Goal: Register for event/course

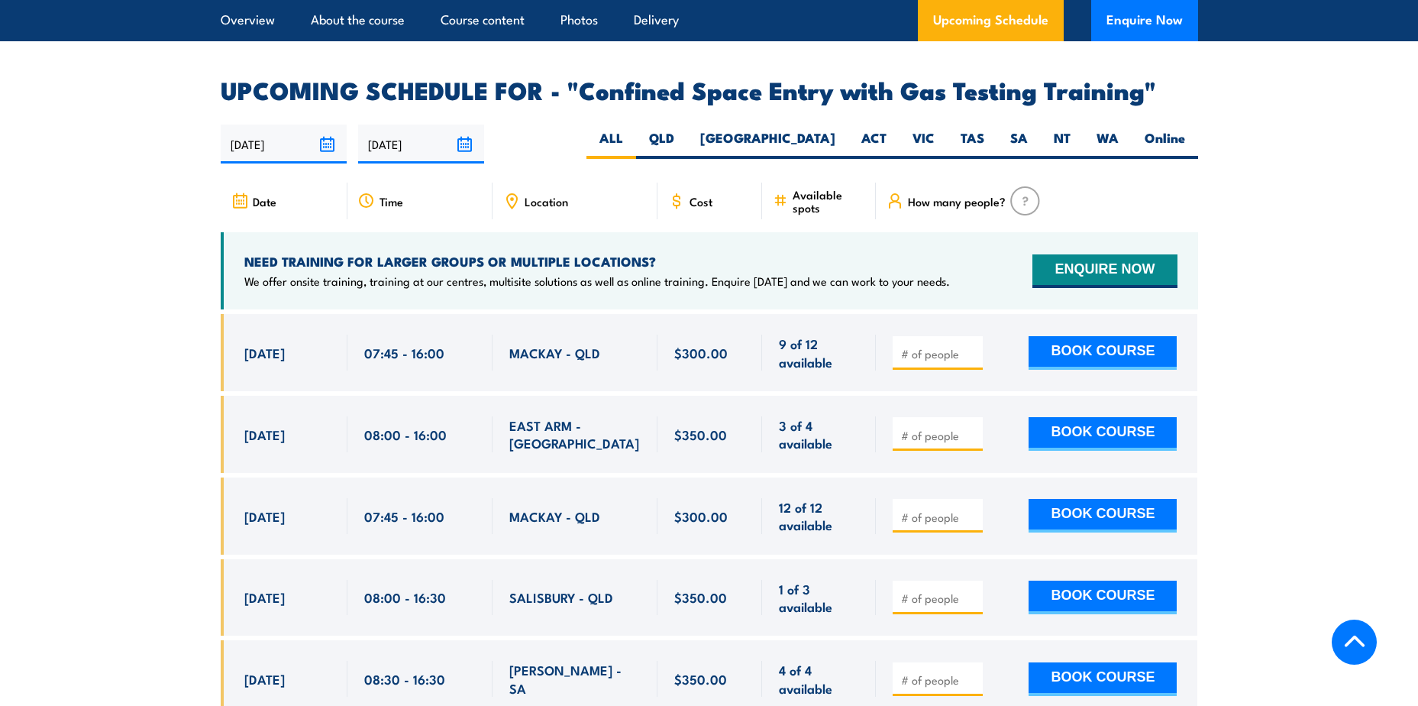
scroll to position [2367, 0]
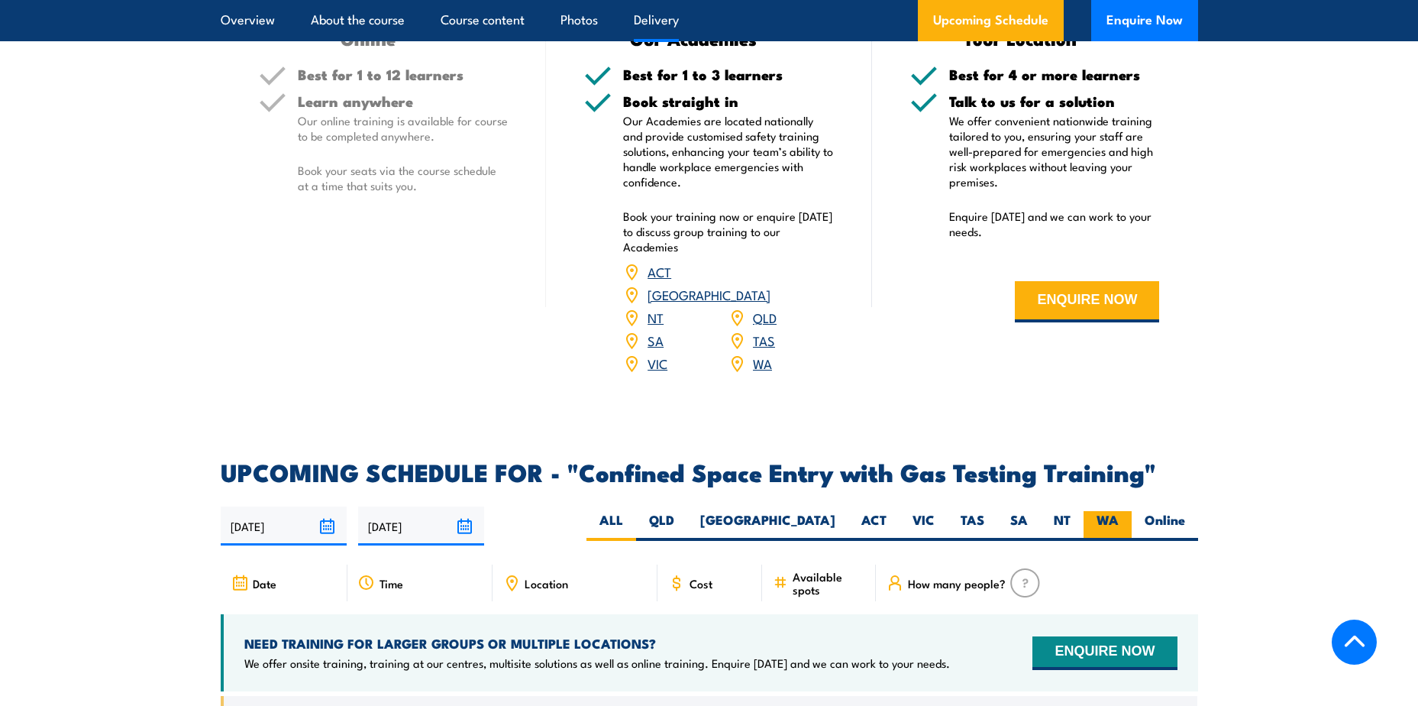
click at [1100, 515] on label "WA" at bounding box center [1108, 526] width 48 height 30
click at [1119, 515] on input "WA" at bounding box center [1124, 516] width 10 height 10
radio input "true"
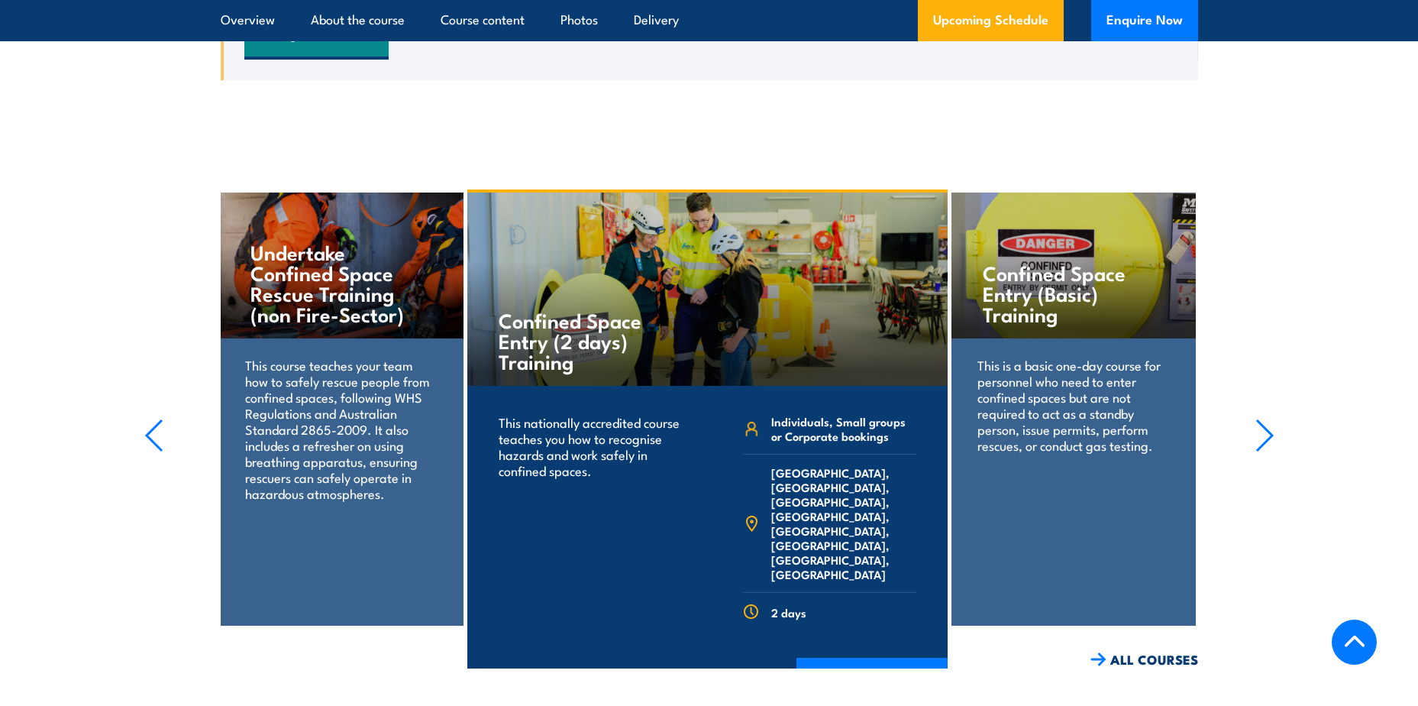
scroll to position [3204, 0]
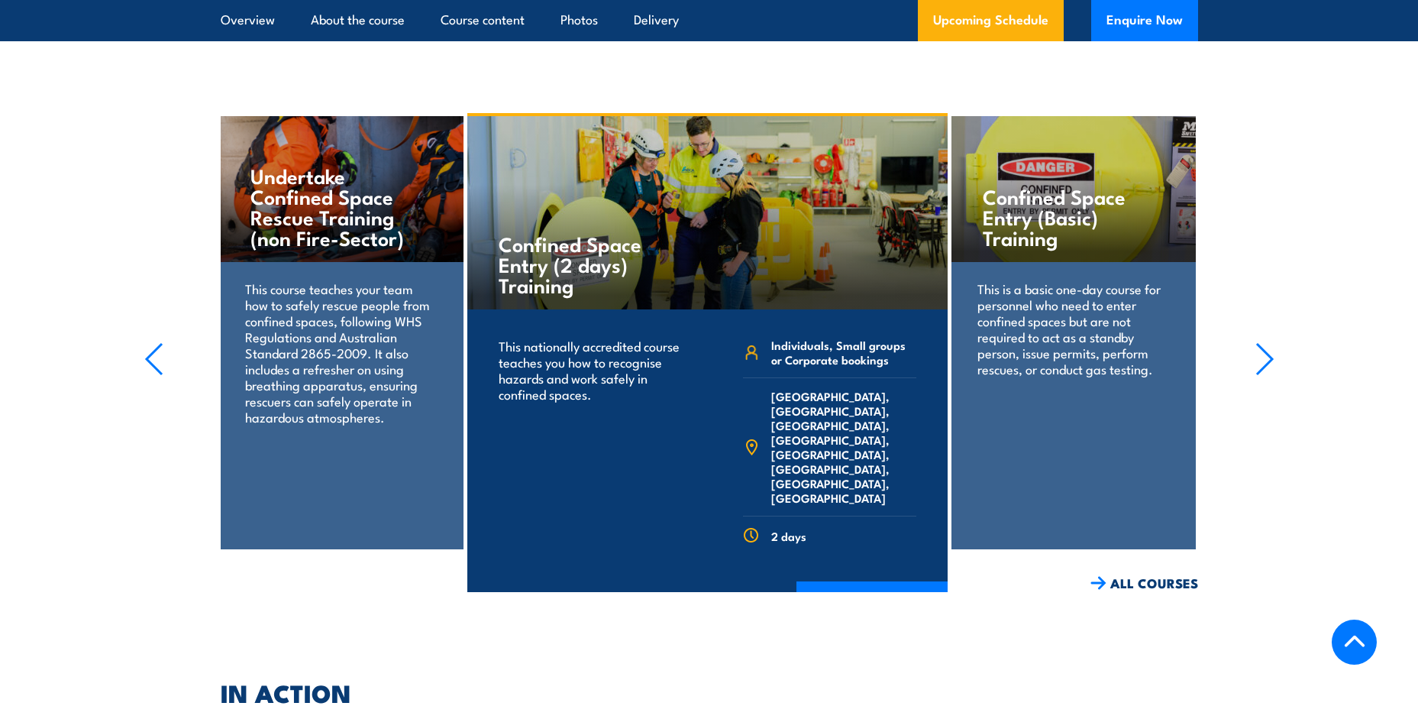
click at [1133, 351] on p "This is a basic one-day course for personnel who need to enter confined spaces …" at bounding box center [1074, 328] width 192 height 96
click at [1166, 577] on link "ALL COURSES" at bounding box center [1145, 583] width 108 height 18
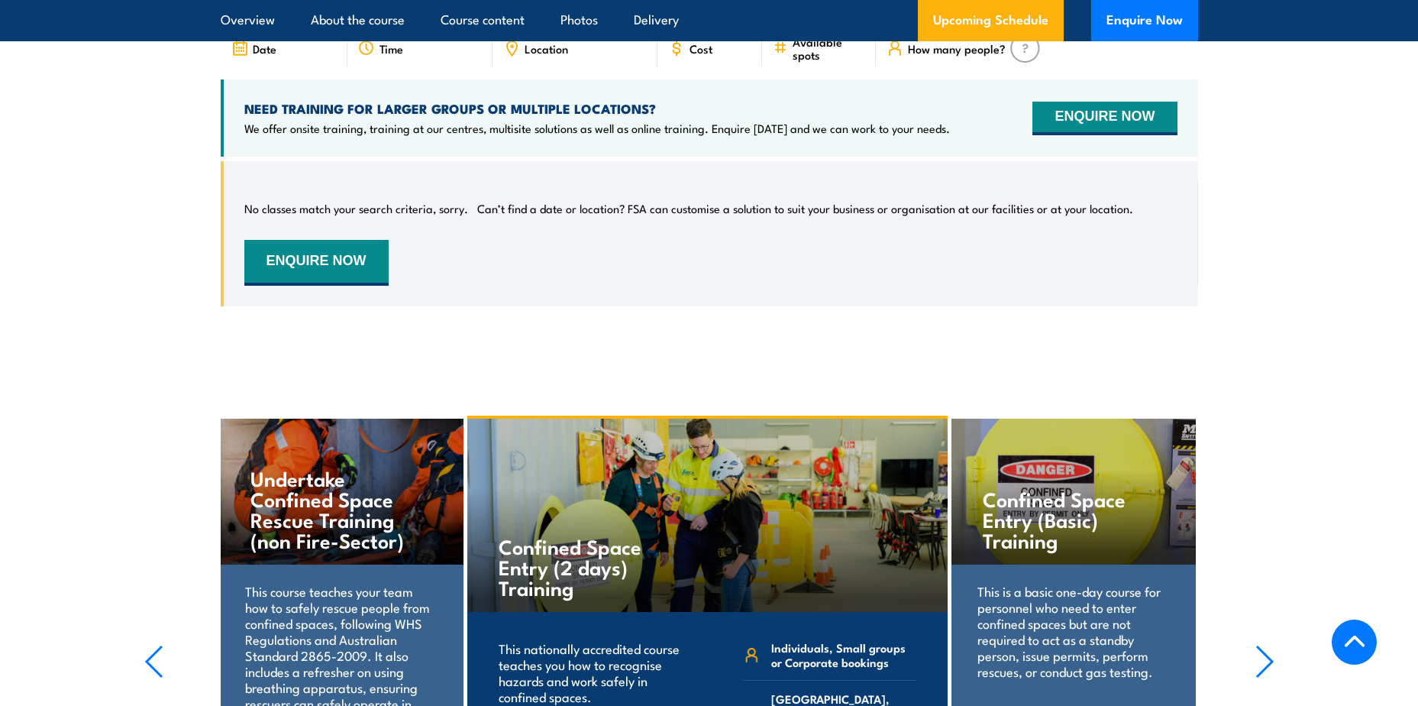
scroll to position [3131, 0]
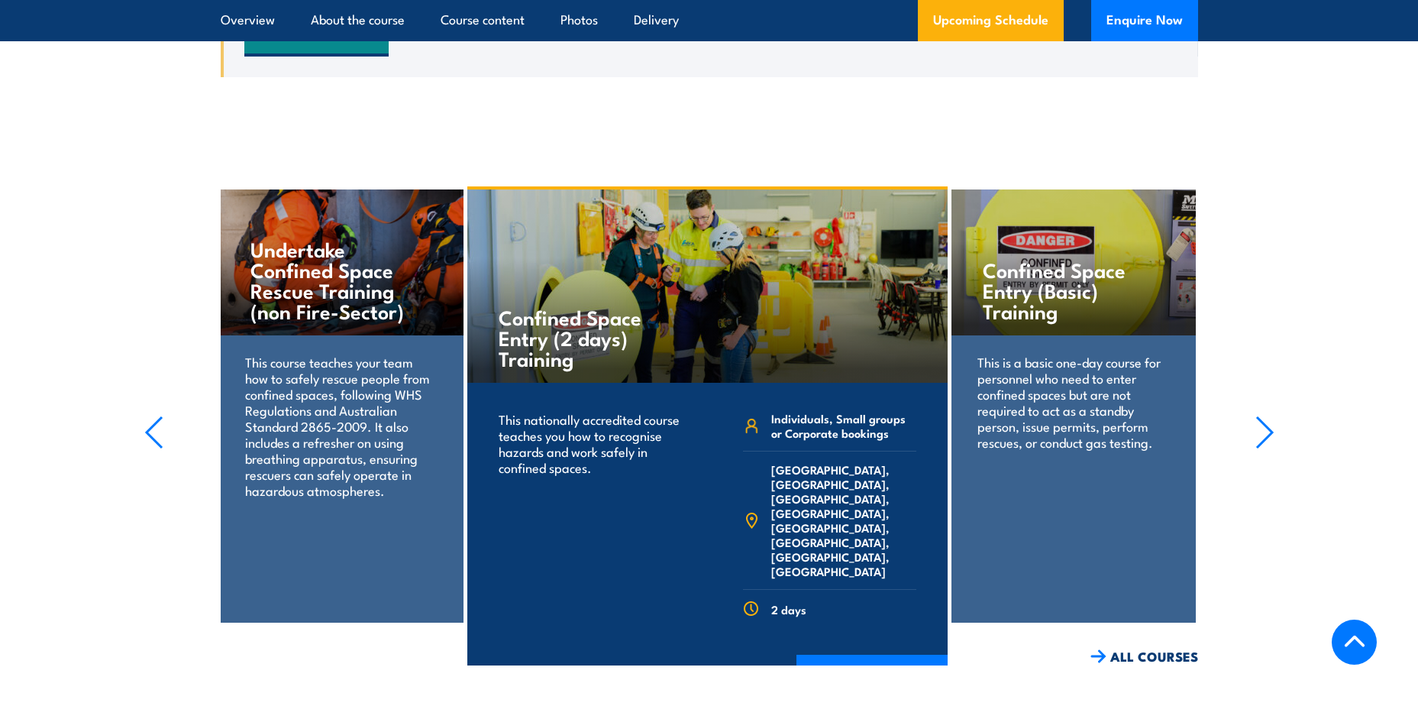
click at [1089, 497] on div "Confined Space Entry (Basic) Training This is a basic one-day course for person…" at bounding box center [1074, 405] width 244 height 433
click at [1012, 305] on h4 "Confined Space Entry (Basic) Training" at bounding box center [1073, 290] width 181 height 62
